Goal: Information Seeking & Learning: Learn about a topic

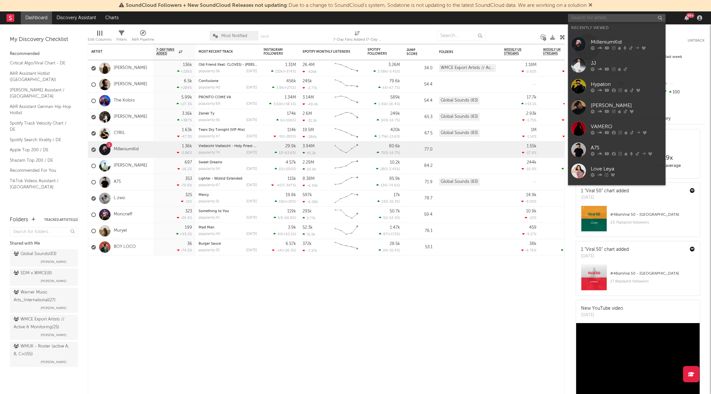
click at [597, 20] on input "text" at bounding box center [617, 18] width 98 height 8
click at [579, 45] on div at bounding box center [578, 44] width 15 height 15
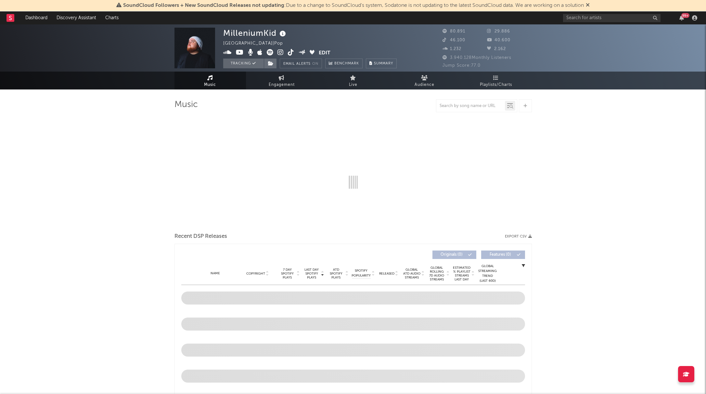
select select "6m"
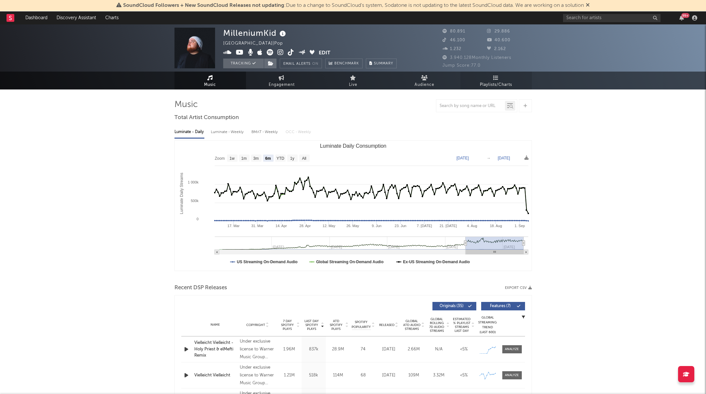
click at [493, 77] on icon at bounding box center [496, 77] width 6 height 5
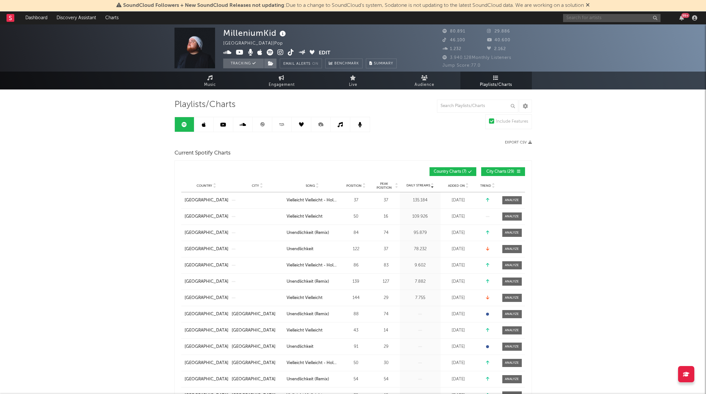
click at [586, 19] on input "text" at bounding box center [612, 18] width 98 height 8
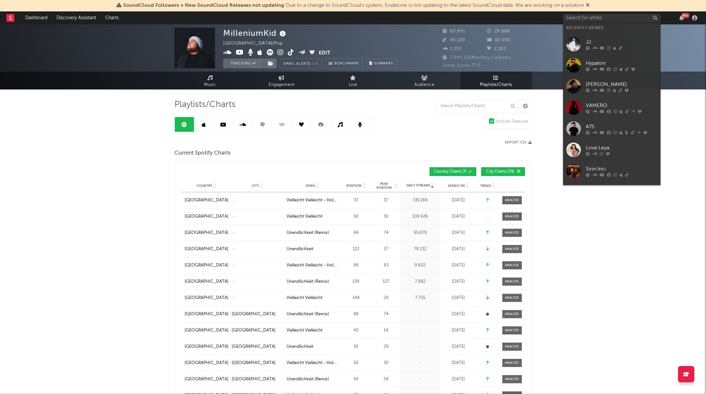
click at [575, 55] on link "Hypaton" at bounding box center [612, 65] width 98 height 21
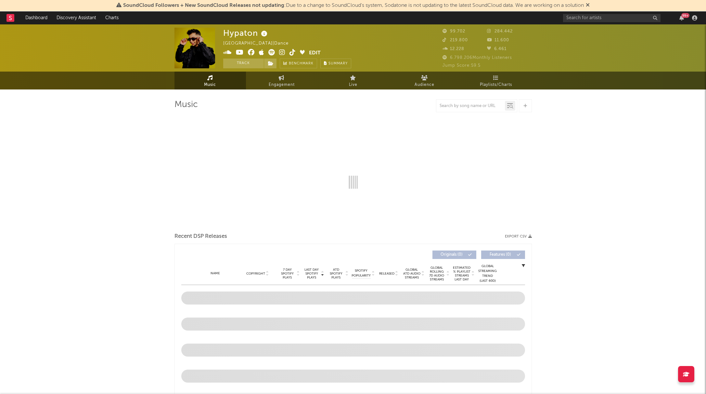
select select "6m"
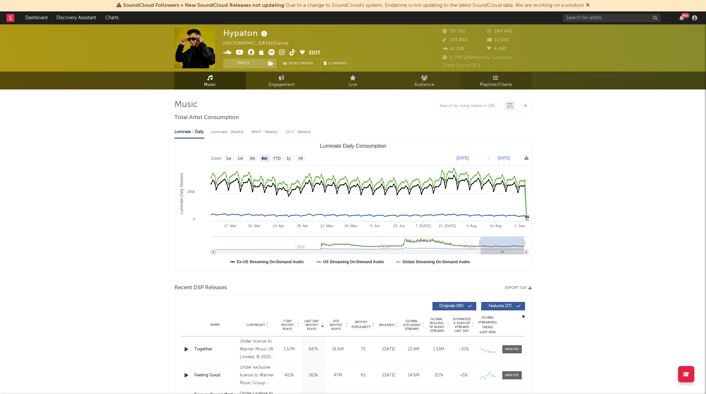
click at [500, 80] on link "Playlists/Charts" at bounding box center [497, 81] width 72 height 18
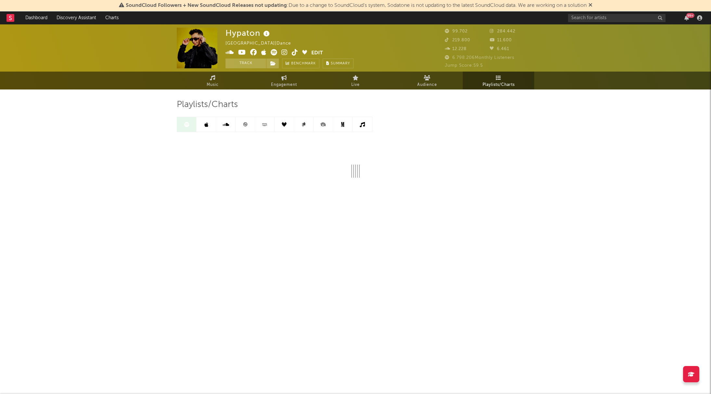
click at [593, 5] on icon at bounding box center [591, 4] width 4 height 5
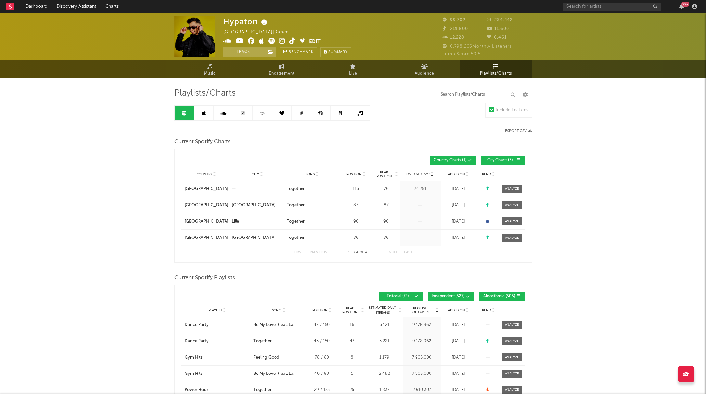
click at [462, 93] on input "text" at bounding box center [477, 94] width 81 height 13
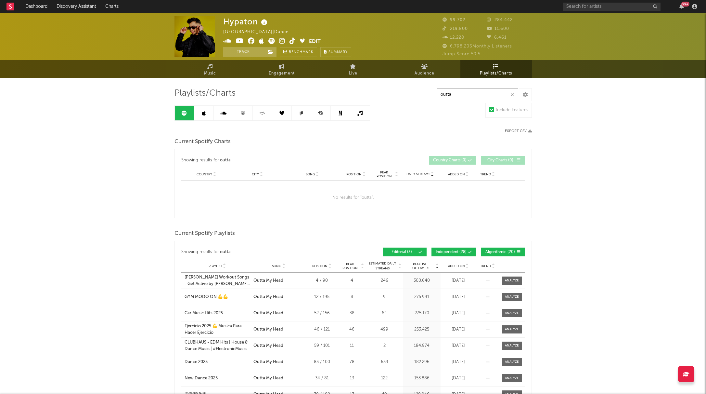
type input "outta"
click at [451, 255] on button "Independent ( 28 )" at bounding box center [454, 251] width 45 height 9
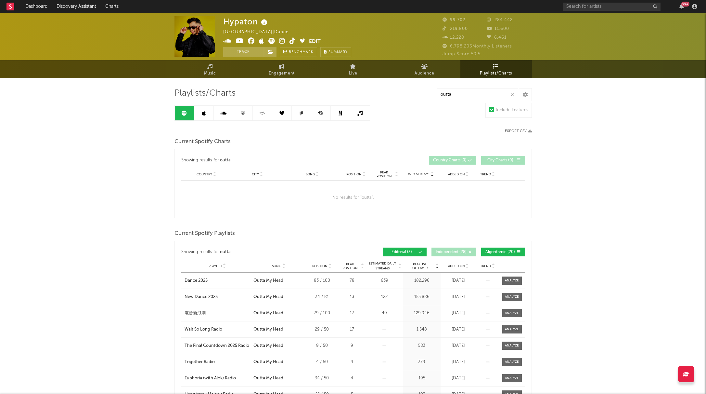
click at [501, 250] on span "Algorithmic ( 20 )" at bounding box center [501, 252] width 30 height 4
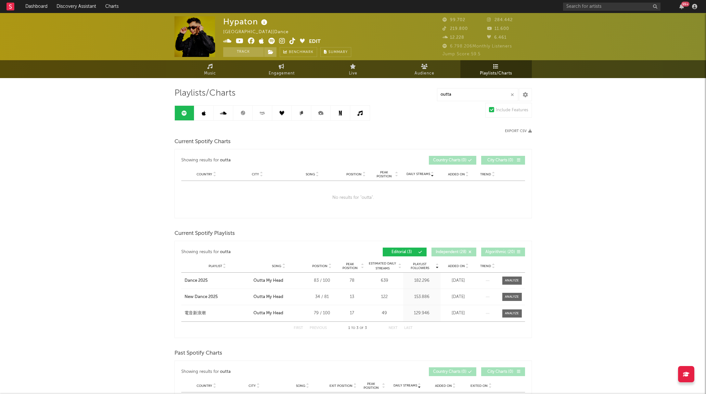
click at [204, 113] on icon at bounding box center [204, 113] width 4 height 5
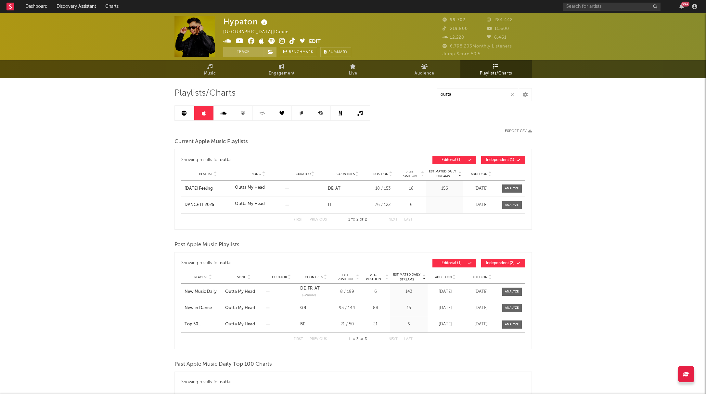
click at [223, 111] on icon at bounding box center [223, 113] width 7 height 5
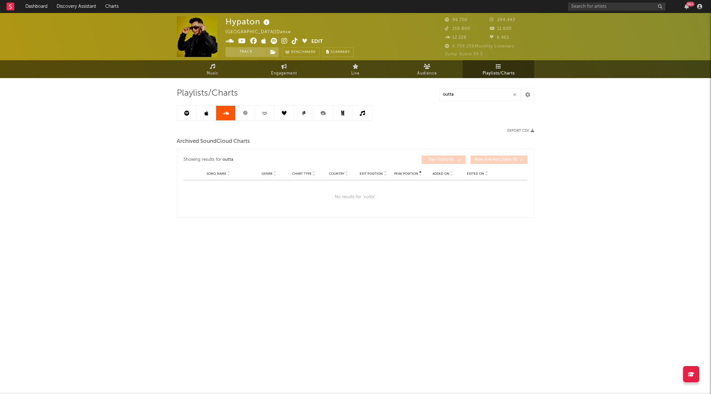
click at [245, 114] on icon at bounding box center [245, 113] width 4 height 4
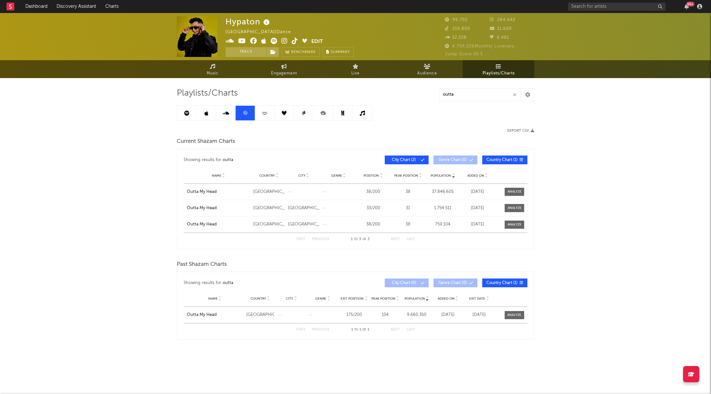
click at [265, 113] on icon at bounding box center [264, 113] width 7 height 5
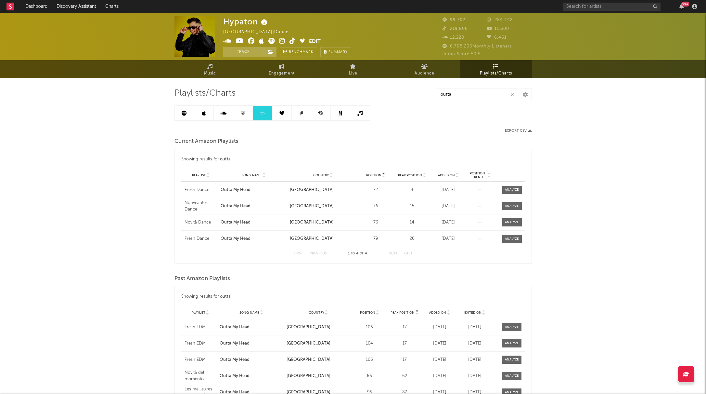
click at [282, 113] on icon at bounding box center [282, 113] width 5 height 5
